Goal: Navigation & Orientation: Understand site structure

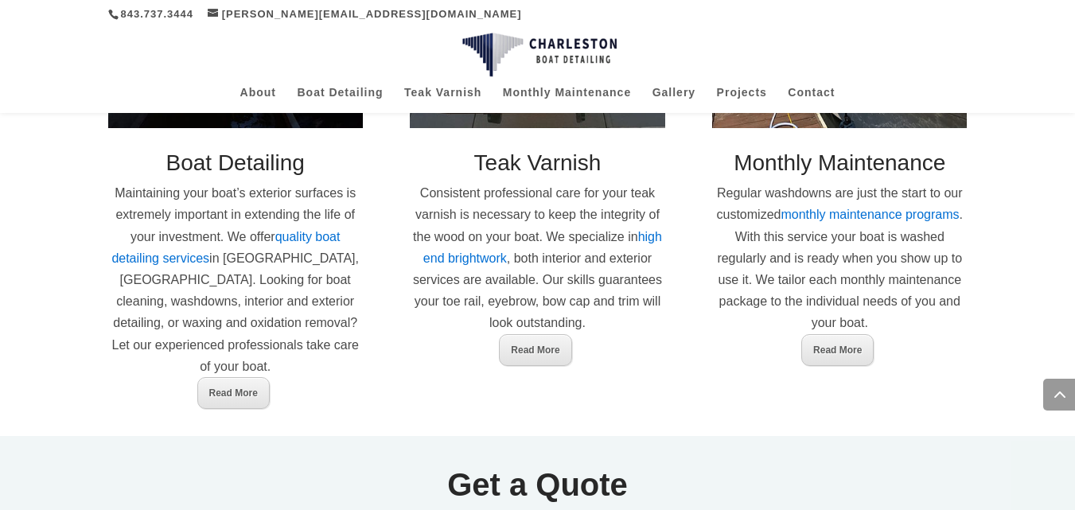
scroll to position [988, 0]
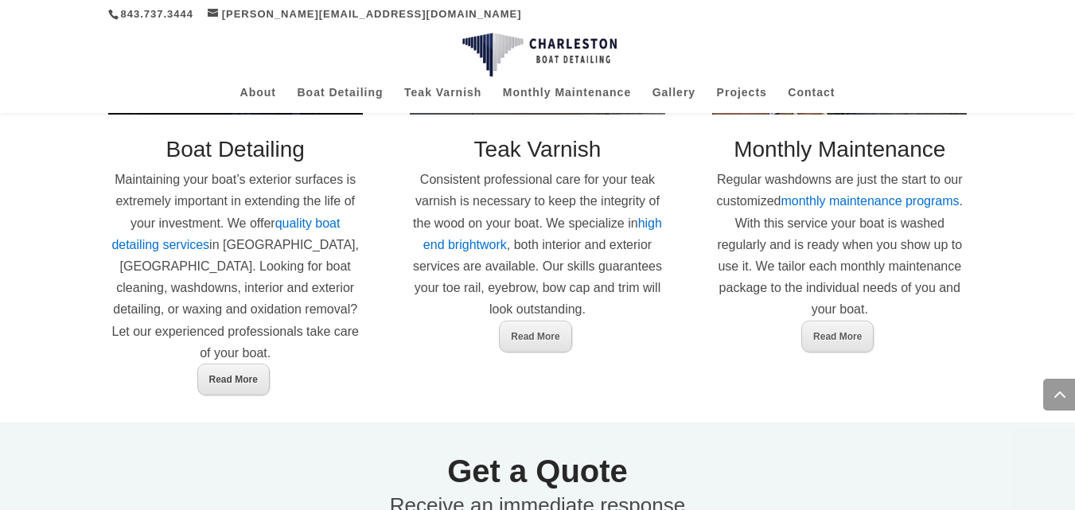
click at [236, 364] on link "Read More" at bounding box center [233, 380] width 72 height 32
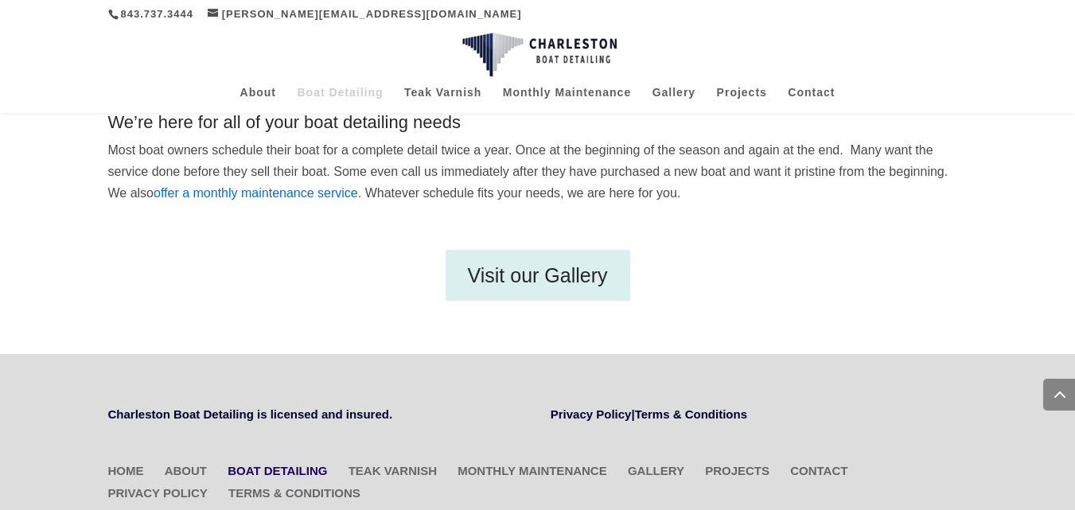
scroll to position [744, 0]
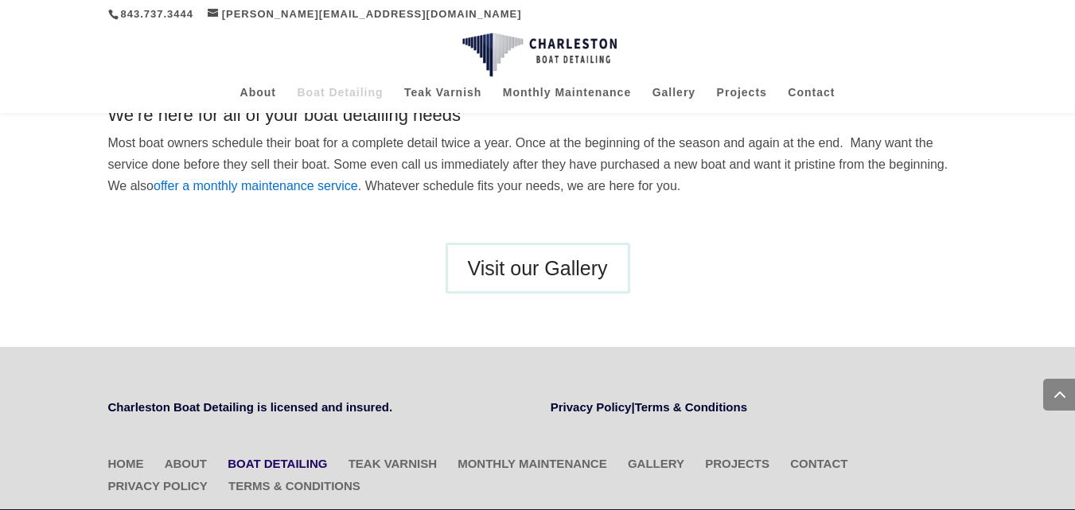
click at [543, 266] on link "Visit our Gallery" at bounding box center [537, 268] width 185 height 51
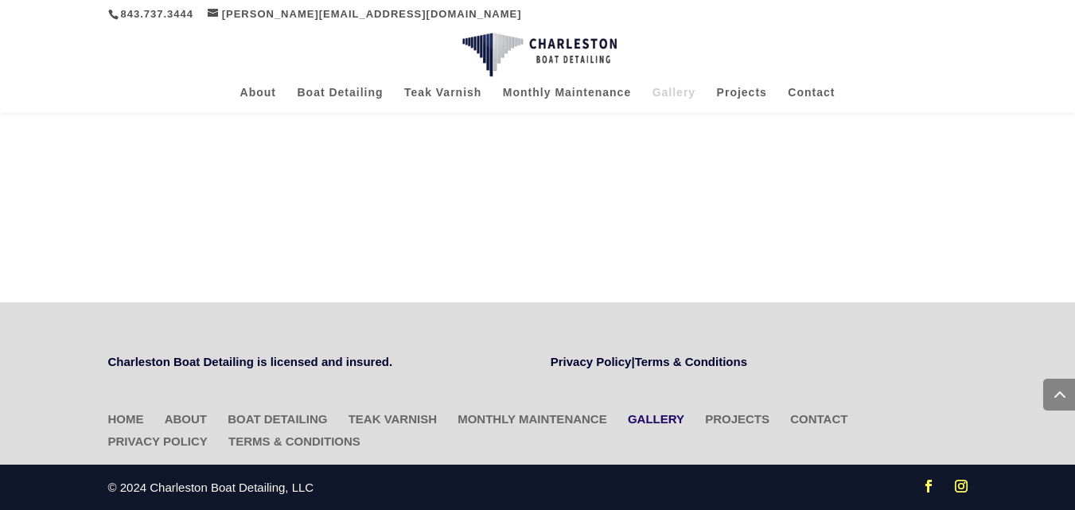
scroll to position [4140, 0]
click at [177, 422] on link "About" at bounding box center [186, 419] width 42 height 14
